Goal: Navigation & Orientation: Find specific page/section

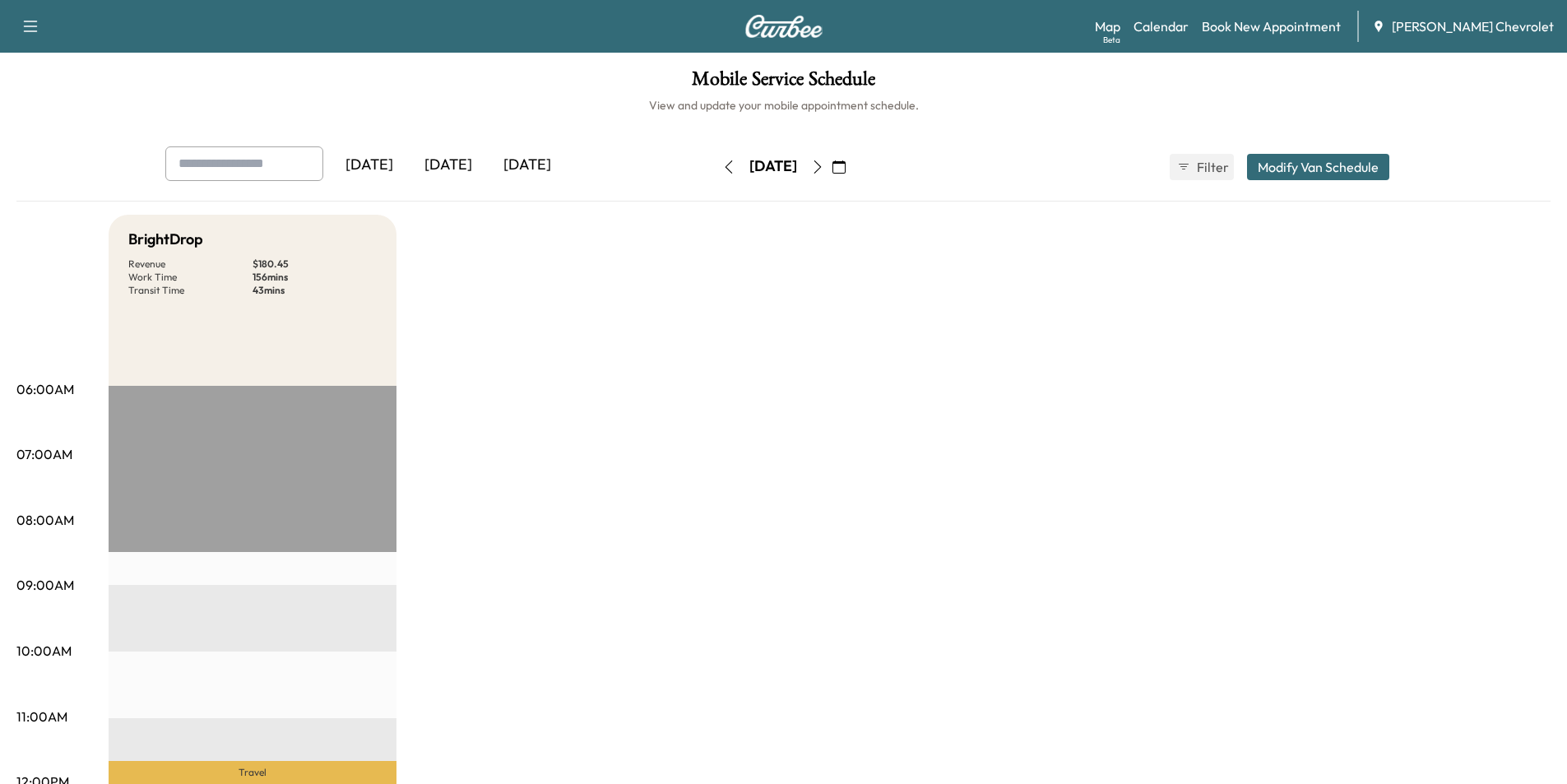
click at [448, 162] on div "[DATE]" at bounding box center [448, 165] width 79 height 38
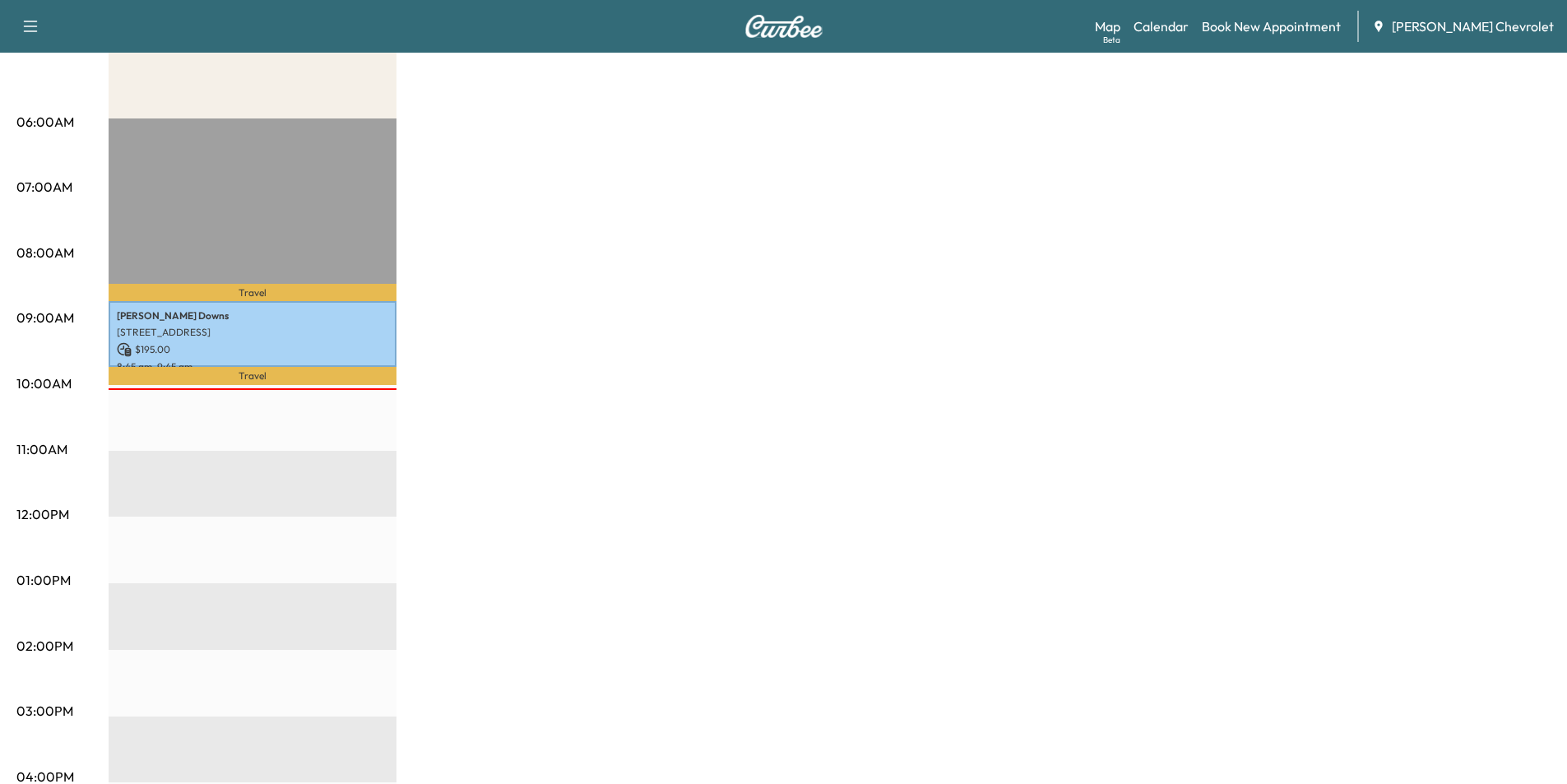
scroll to position [23, 0]
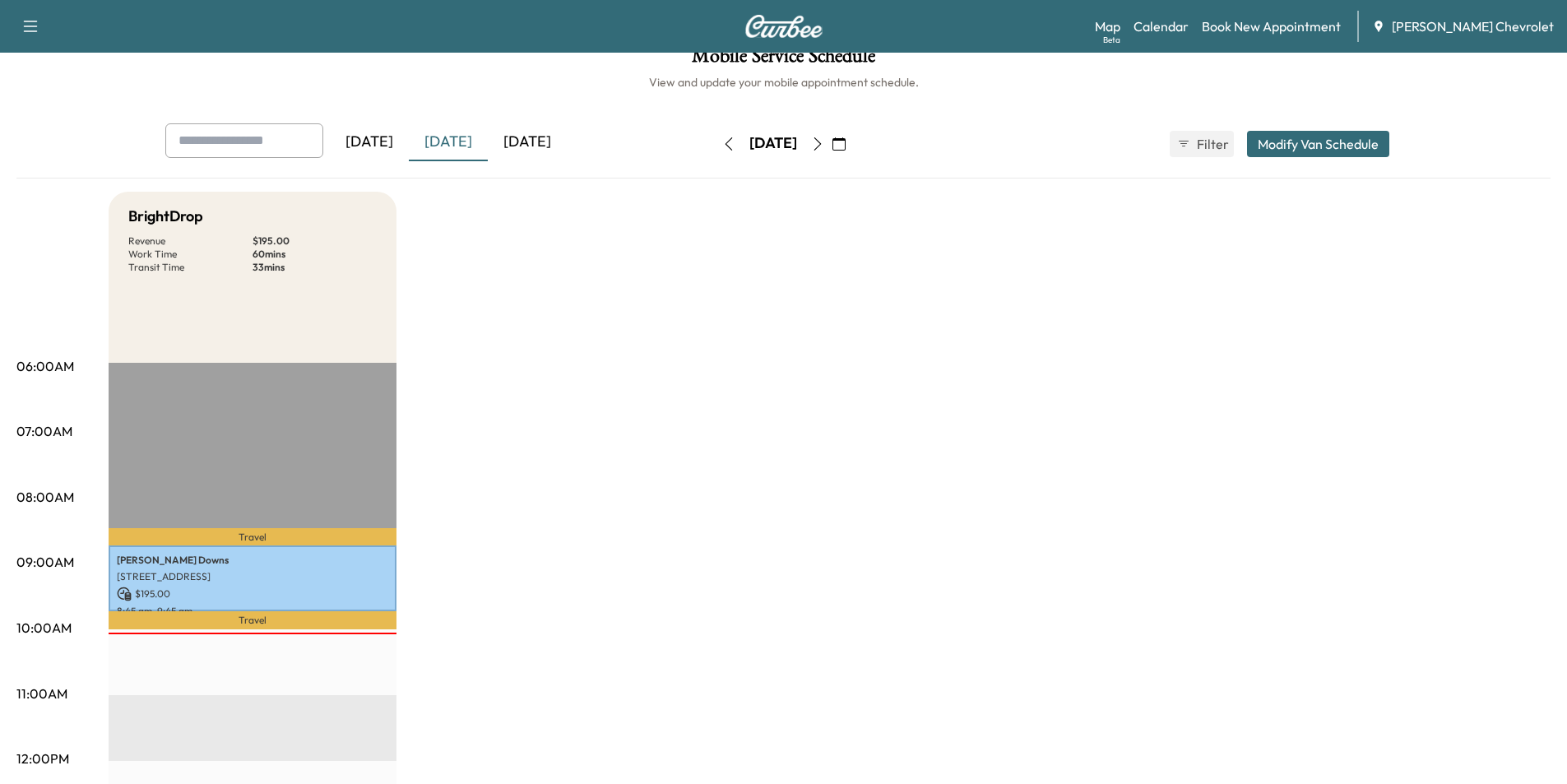
click at [824, 139] on icon "button" at bounding box center [818, 144] width 13 height 13
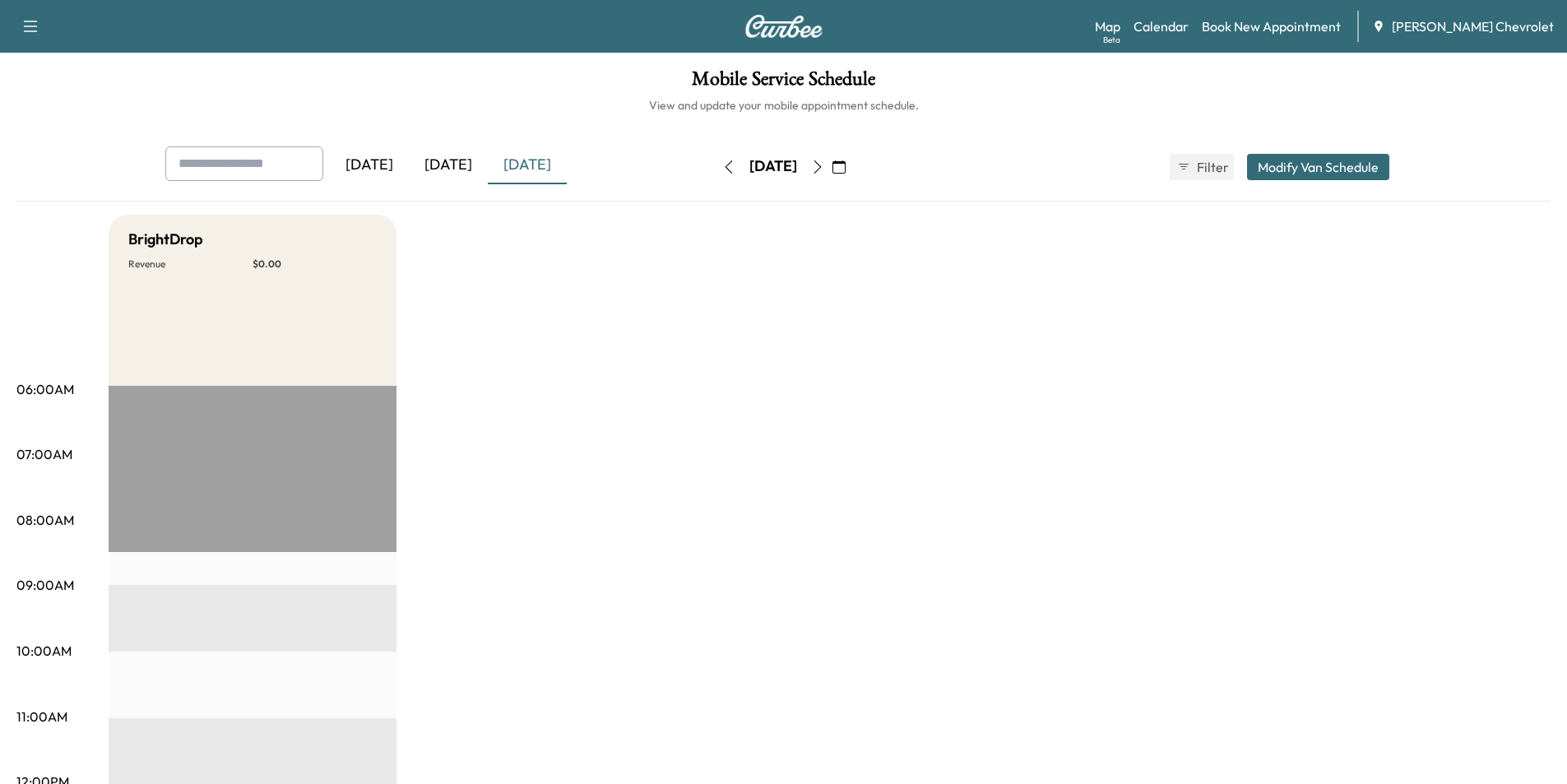
click at [821, 171] on icon "button" at bounding box center [817, 167] width 7 height 13
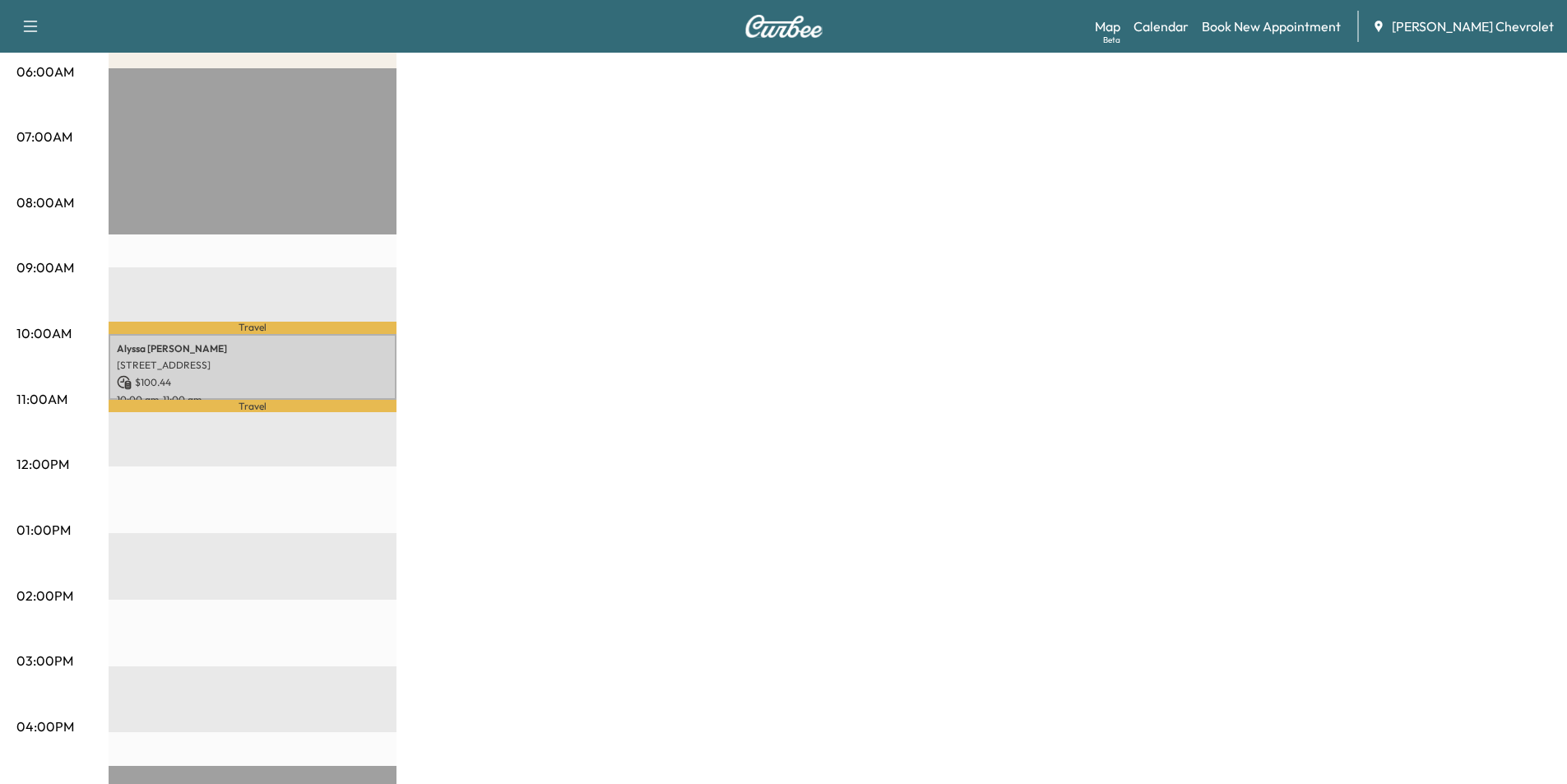
scroll to position [329, 0]
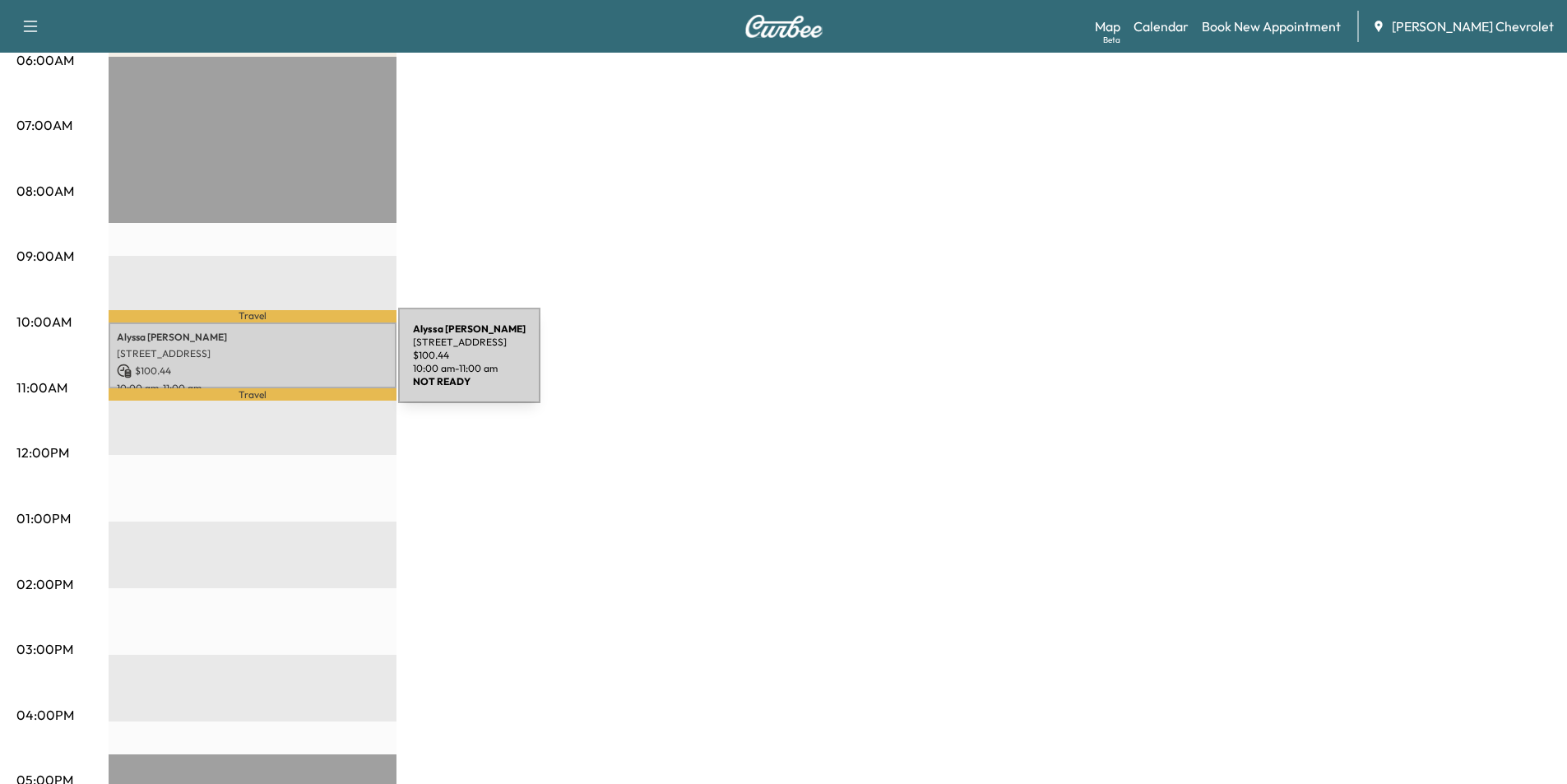
click at [275, 365] on p "$ 100.44" at bounding box center [253, 371] width 271 height 15
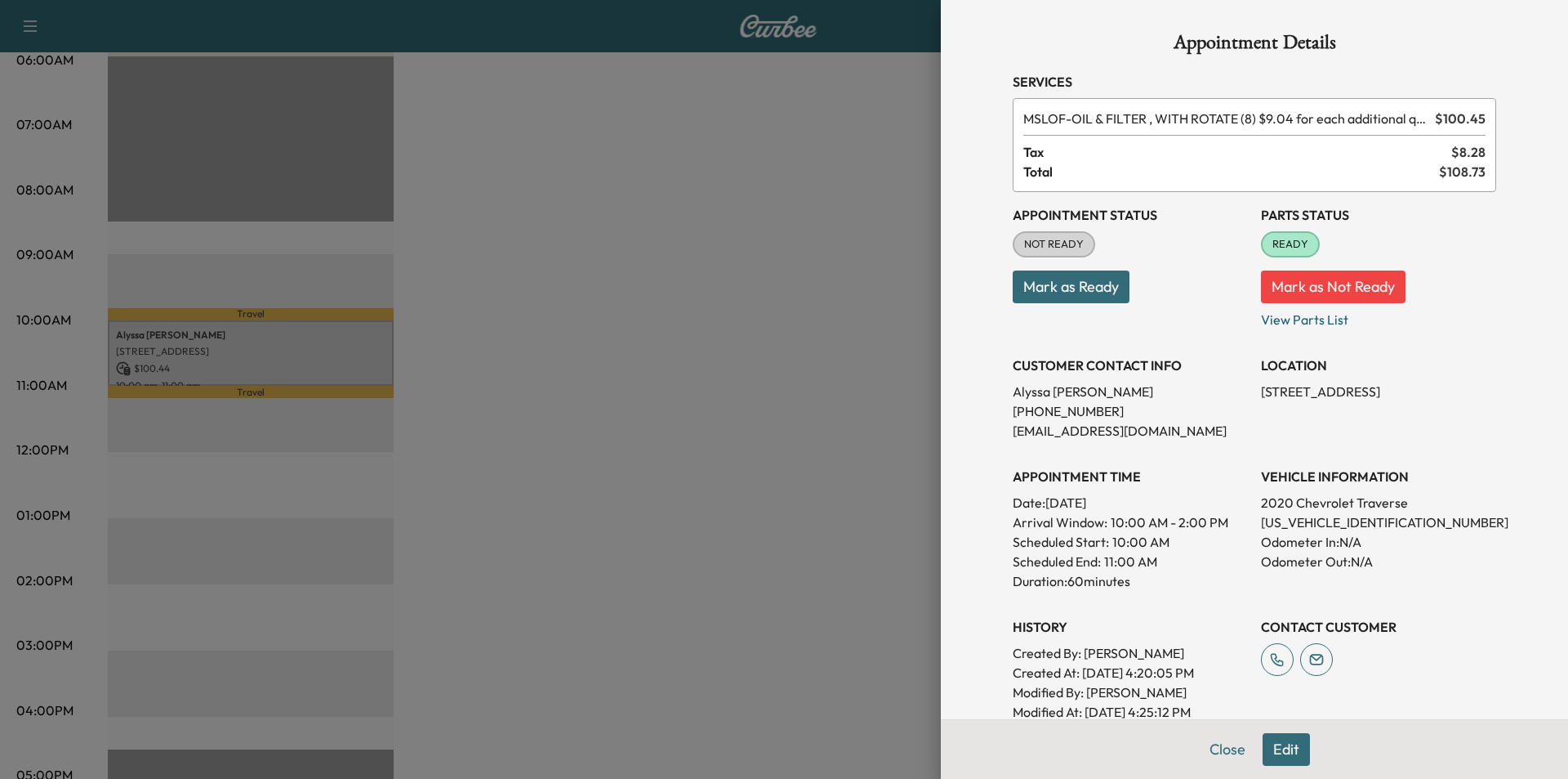
click at [739, 392] on div at bounding box center [784, 390] width 1568 height 779
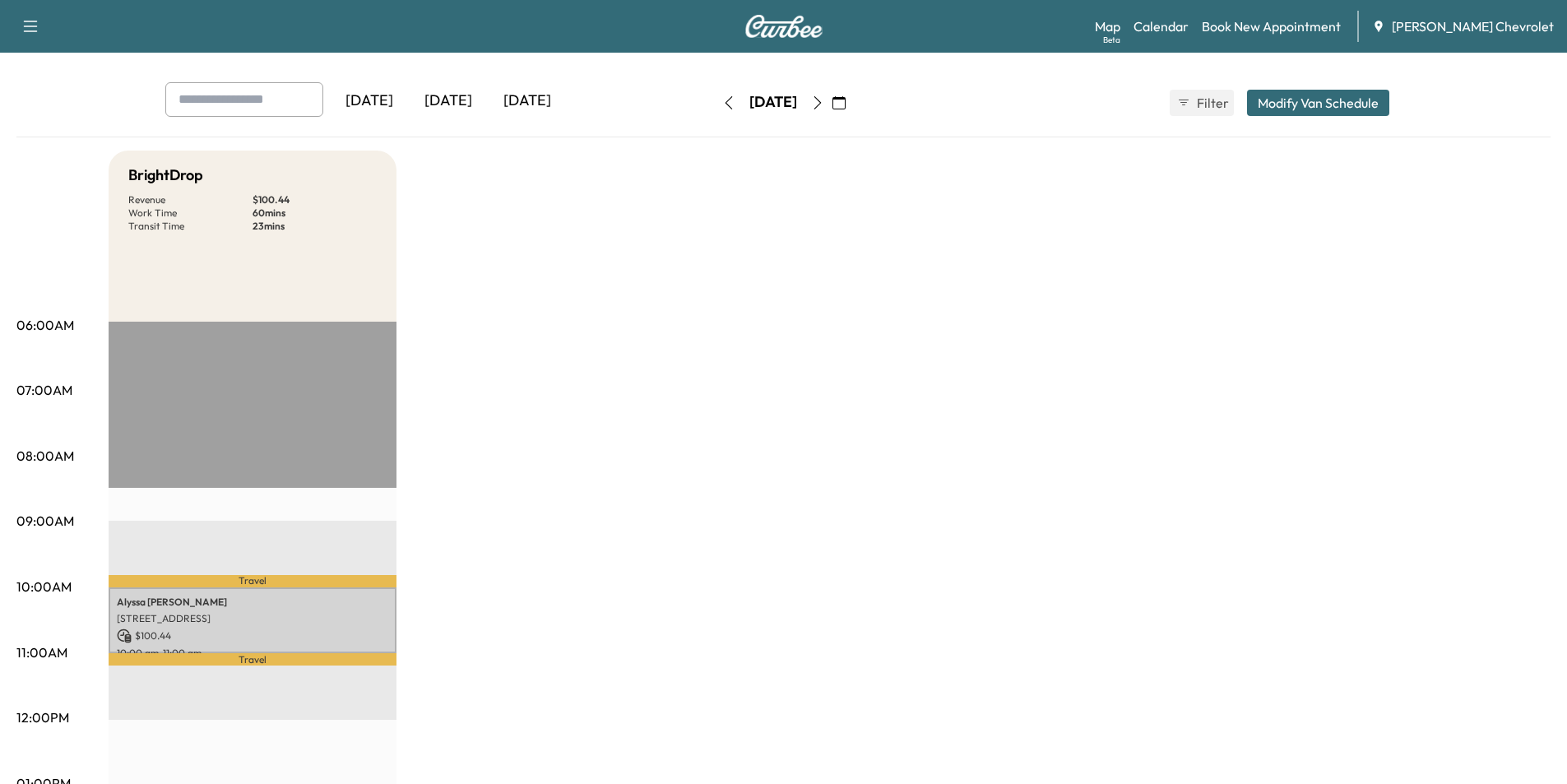
scroll to position [0, 0]
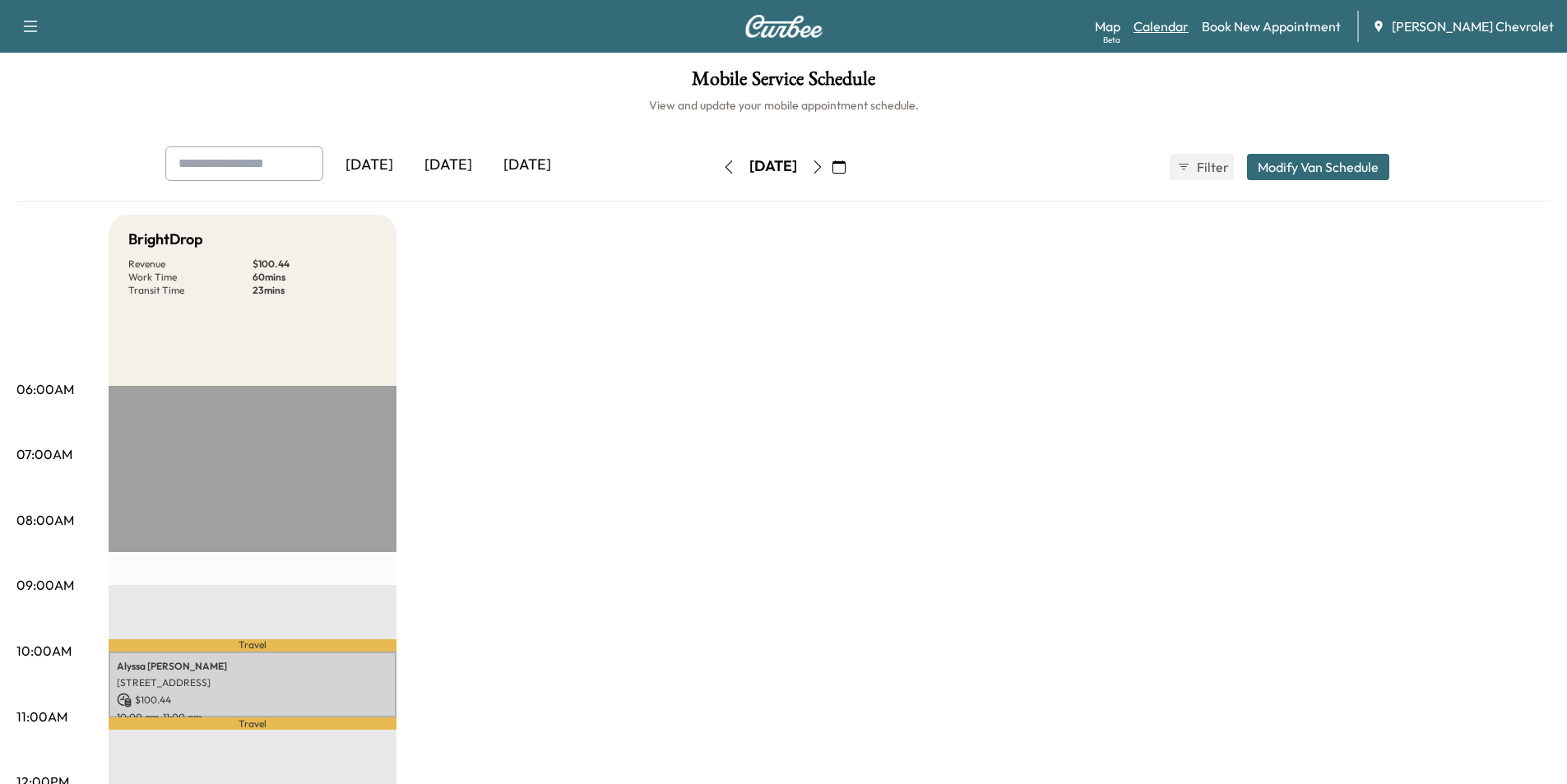
click at [1189, 29] on link "Calendar" at bounding box center [1161, 26] width 55 height 20
